Goal: Check status: Check status

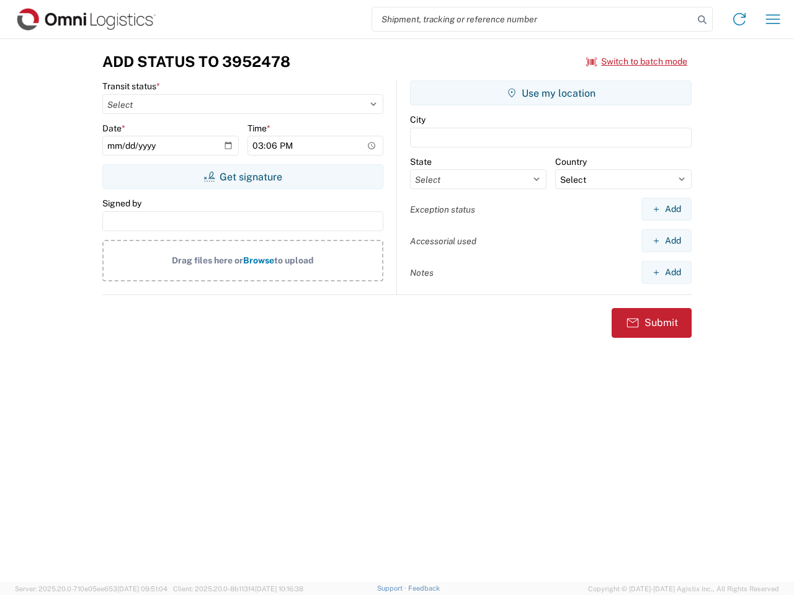
click at [533, 19] on input "search" at bounding box center [532, 19] width 321 height 24
click at [702, 20] on icon at bounding box center [701, 19] width 17 height 17
click at [739, 19] on icon at bounding box center [739, 19] width 20 height 20
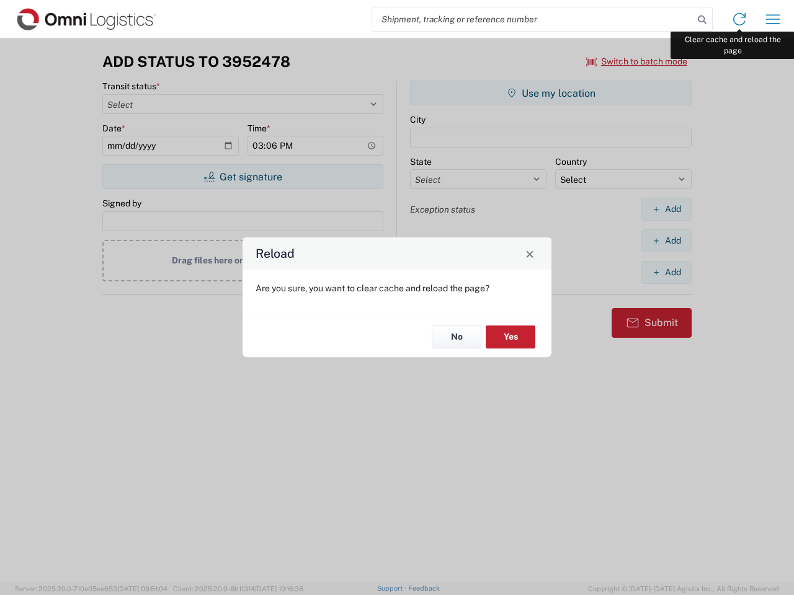
click at [773, 19] on div "Reload Are you sure, you want to clear cache and reload the page? No Yes" at bounding box center [397, 297] width 794 height 595
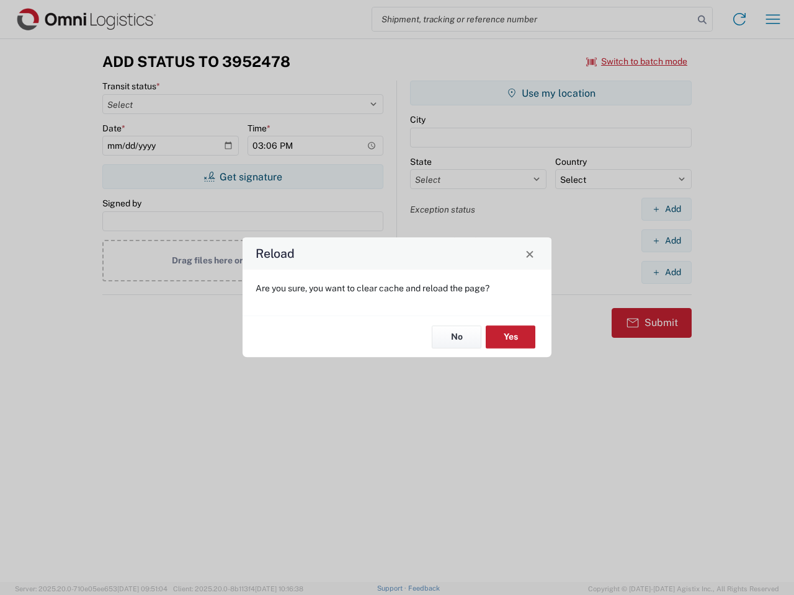
click at [637, 61] on div "Reload Are you sure, you want to clear cache and reload the page? No Yes" at bounding box center [397, 297] width 794 height 595
click at [242, 177] on div "Reload Are you sure, you want to clear cache and reload the page? No Yes" at bounding box center [397, 297] width 794 height 595
click at [551, 93] on div "Reload Are you sure, you want to clear cache and reload the page? No Yes" at bounding box center [397, 297] width 794 height 595
click at [666, 209] on div "Reload Are you sure, you want to clear cache and reload the page? No Yes" at bounding box center [397, 297] width 794 height 595
click at [666, 241] on div "Reload Are you sure, you want to clear cache and reload the page? No Yes" at bounding box center [397, 297] width 794 height 595
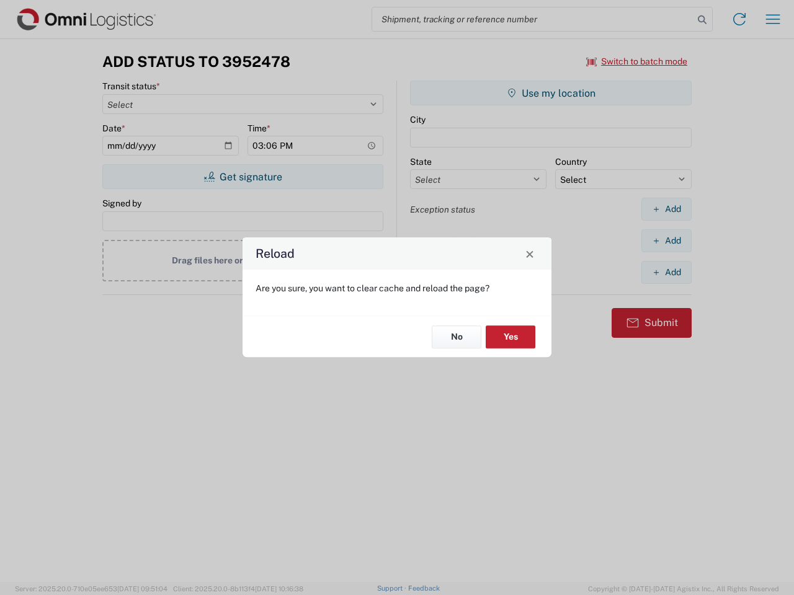
click at [666, 272] on div "Reload Are you sure, you want to clear cache and reload the page? No Yes" at bounding box center [397, 297] width 794 height 595
